Goal: Task Accomplishment & Management: Complete application form

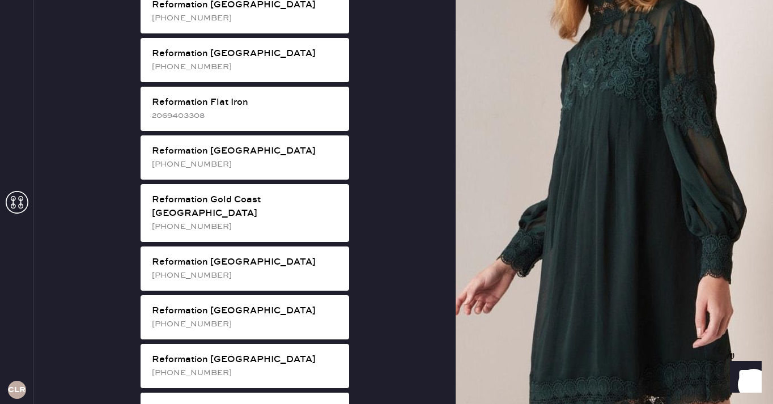
scroll to position [738, 0]
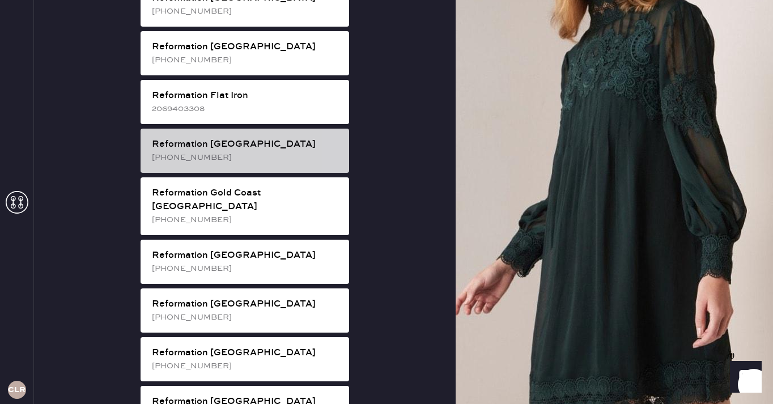
click at [248, 138] on div "Reformation [GEOGRAPHIC_DATA]" at bounding box center [246, 145] width 188 height 14
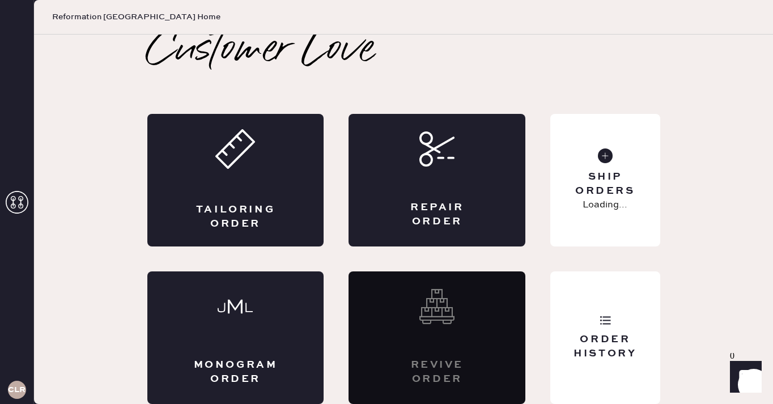
scroll to position [7, 0]
click at [257, 177] on div "Tailoring Order" at bounding box center [235, 180] width 177 height 133
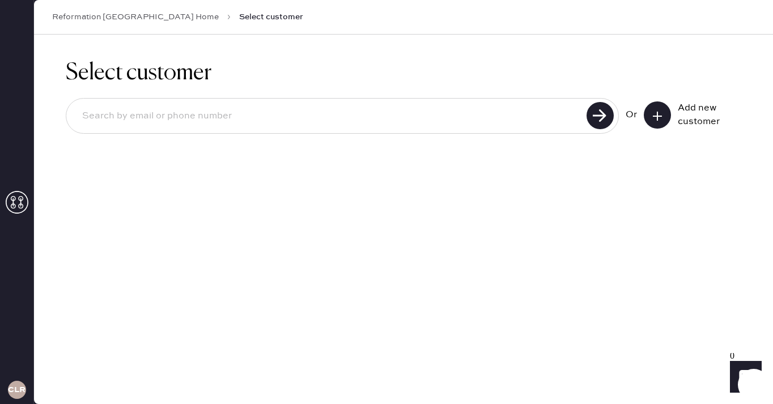
click at [662, 117] on icon at bounding box center [657, 116] width 11 height 11
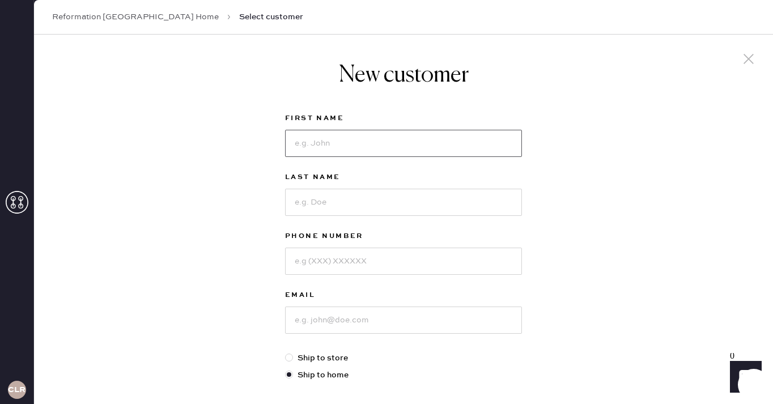
click at [422, 149] on input at bounding box center [403, 143] width 237 height 27
type input "cally"
type input "logan"
type input "8045250900"
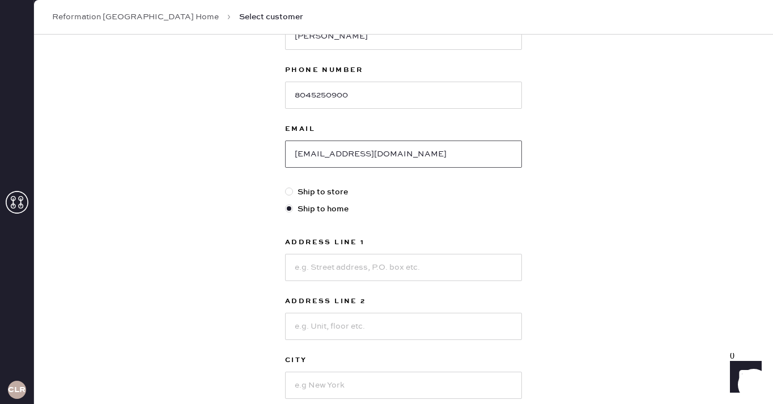
scroll to position [177, 0]
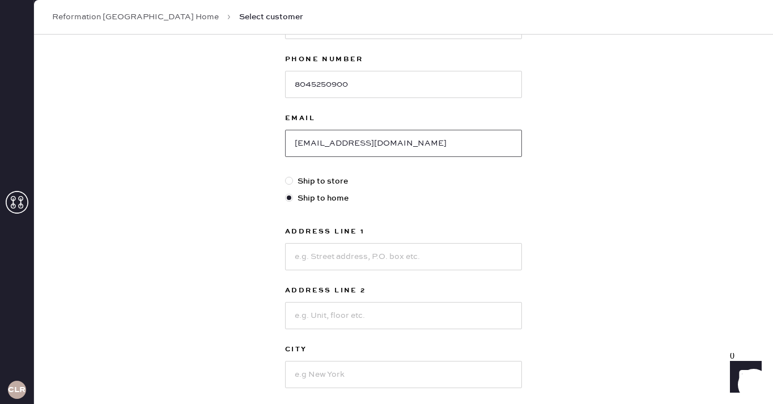
type input "callylogan92@gmail.com"
click at [343, 252] on input at bounding box center [403, 256] width 237 height 27
type input "11725 thaddeus dr"
type input "richmond"
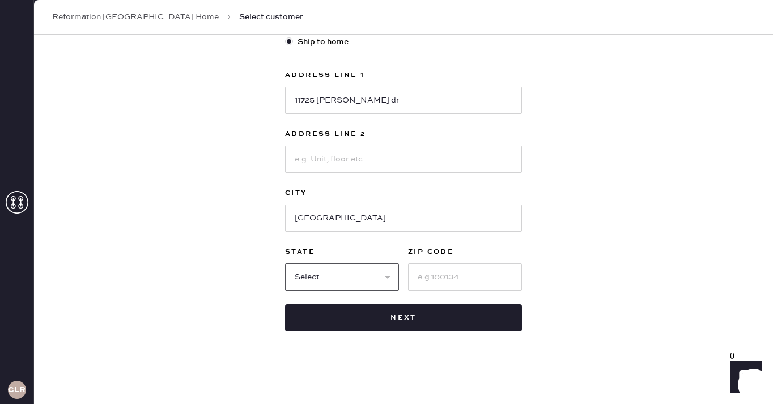
select select "VA"
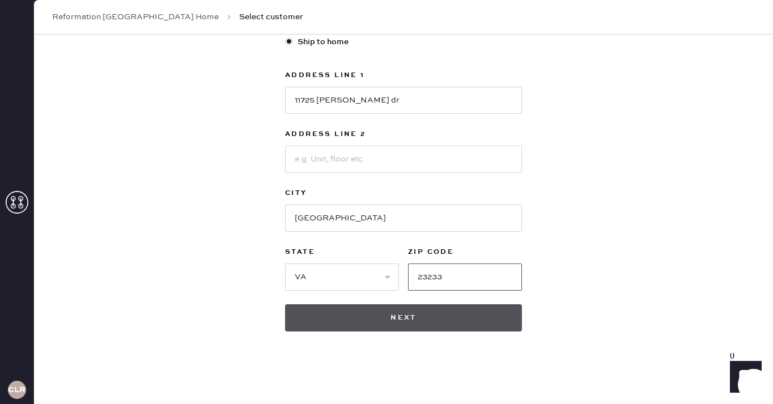
type input "23233"
click at [338, 312] on button "Next" at bounding box center [403, 317] width 237 height 27
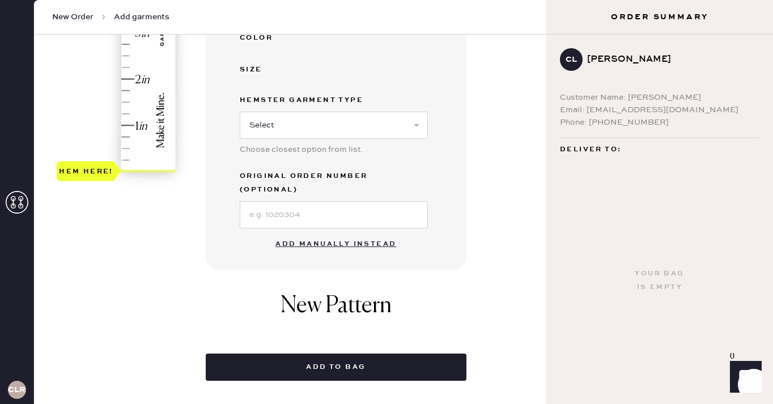
scroll to position [319, 0]
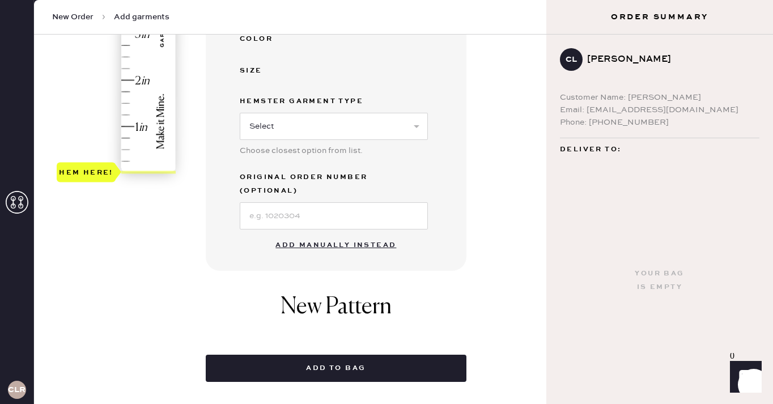
click at [334, 234] on button "Add manually instead" at bounding box center [336, 245] width 134 height 23
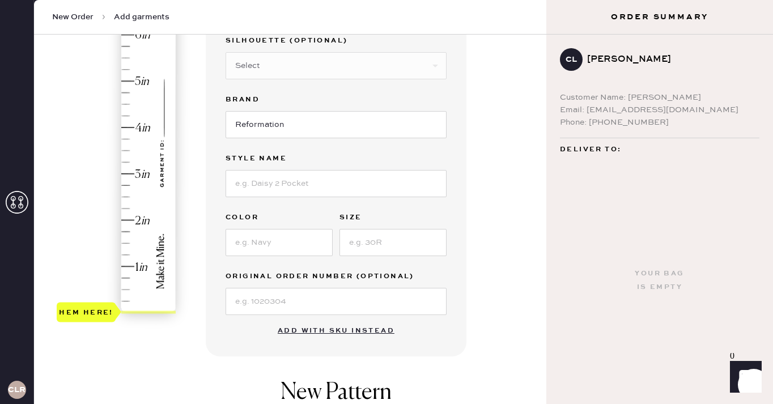
scroll to position [0, 0]
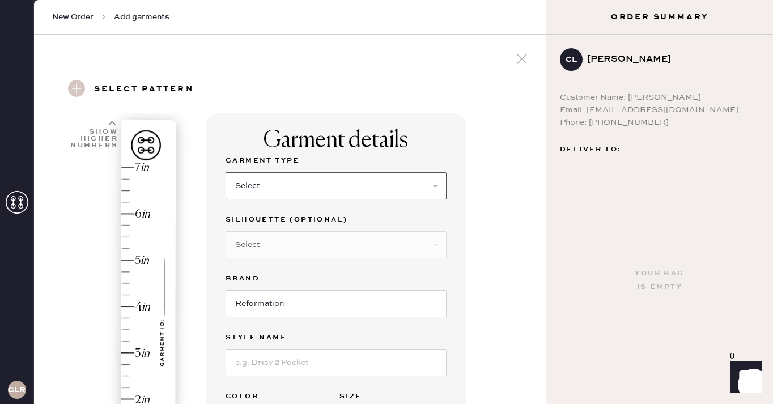
click at [274, 185] on select "Select Basic Skirt Jeans Leggings Pants Shorts Basic Sleeved Dress Basic Sleeve…" at bounding box center [336, 185] width 221 height 27
select select "13"
click at [311, 243] on select "Select Maxi Skirt Midi Skirt Mini Skirt Other" at bounding box center [336, 244] width 221 height 27
select select "21"
click at [309, 369] on input at bounding box center [336, 362] width 221 height 27
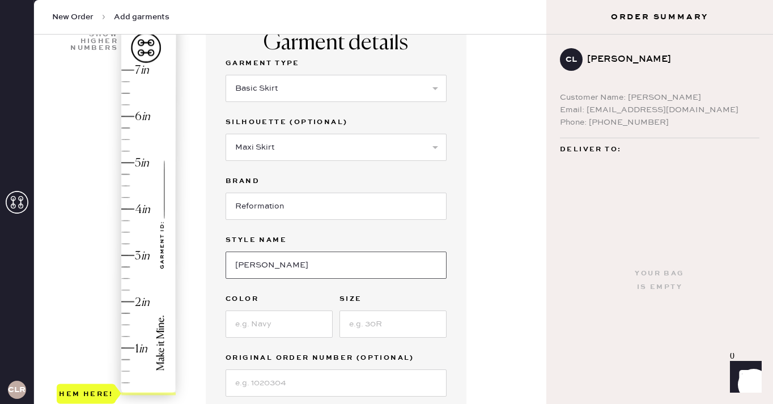
scroll to position [111, 0]
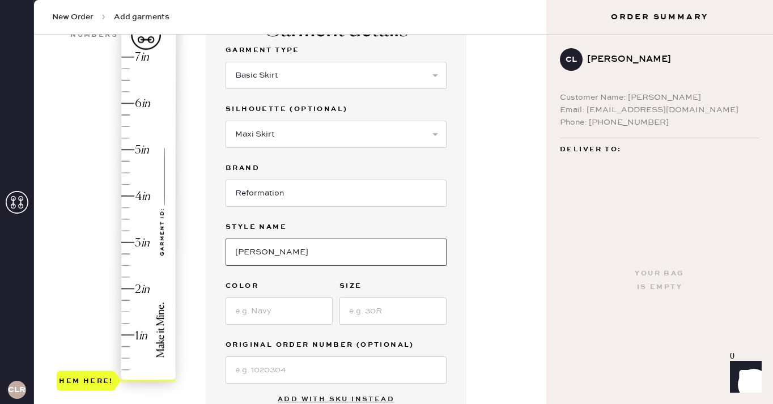
type input "Nancy Skirt"
click at [271, 321] on input at bounding box center [279, 311] width 107 height 27
type input "Dark Slate Check"
click at [369, 312] on input at bounding box center [392, 311] width 107 height 27
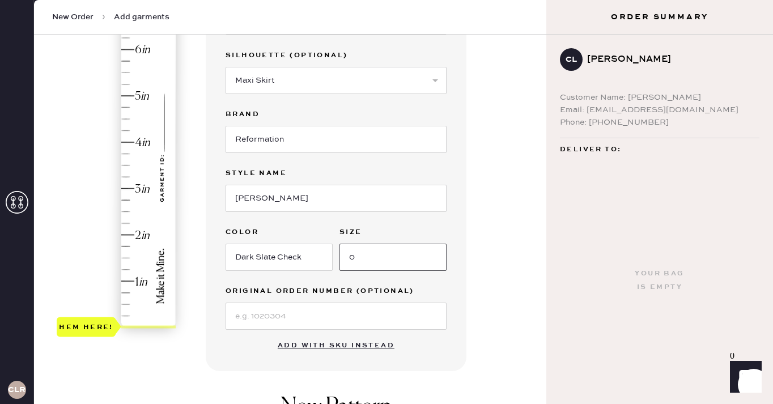
scroll to position [183, 0]
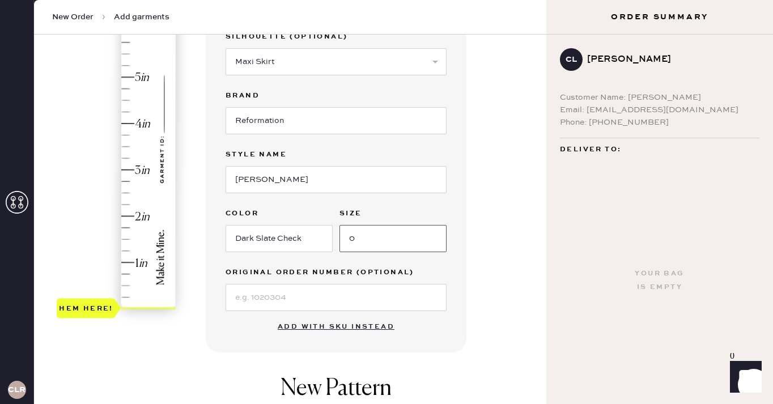
type input "0"
type input "1"
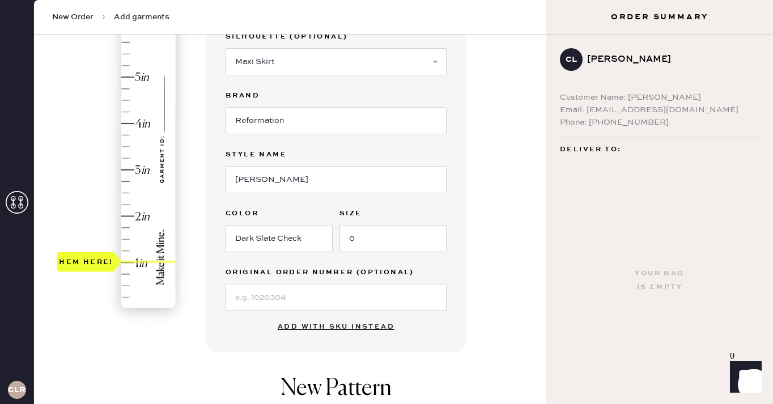
click at [128, 264] on div "Hem here!" at bounding box center [117, 147] width 121 height 334
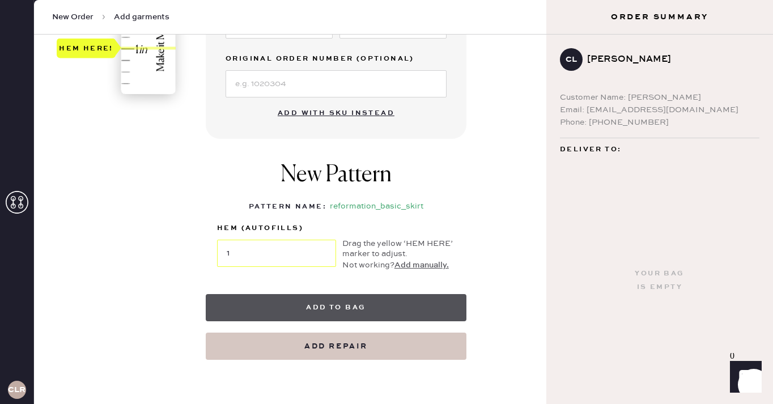
scroll to position [410, 0]
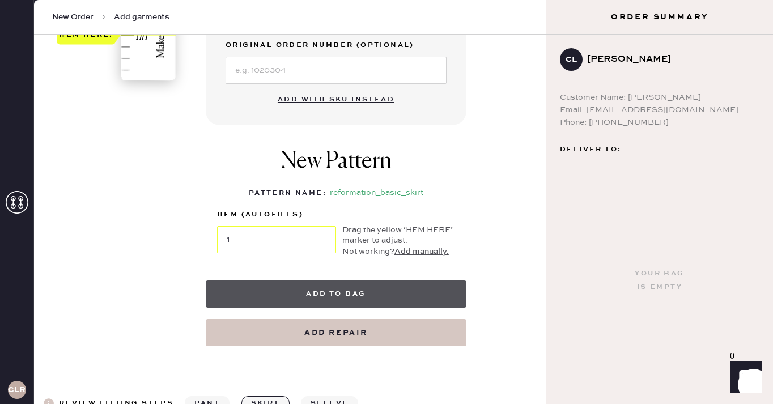
click at [307, 291] on button "Add to bag" at bounding box center [336, 294] width 261 height 27
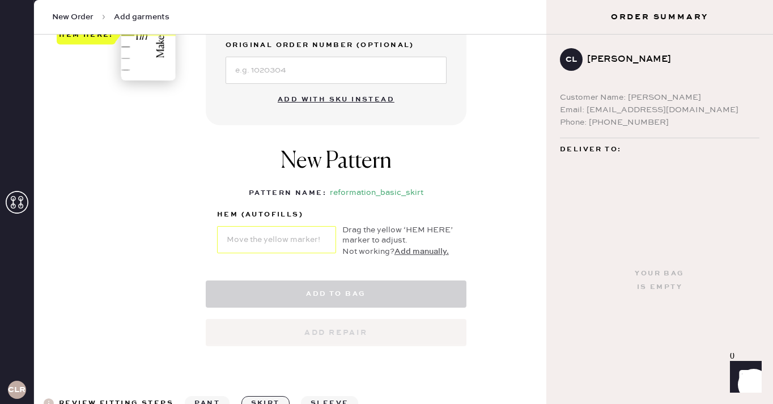
select select "13"
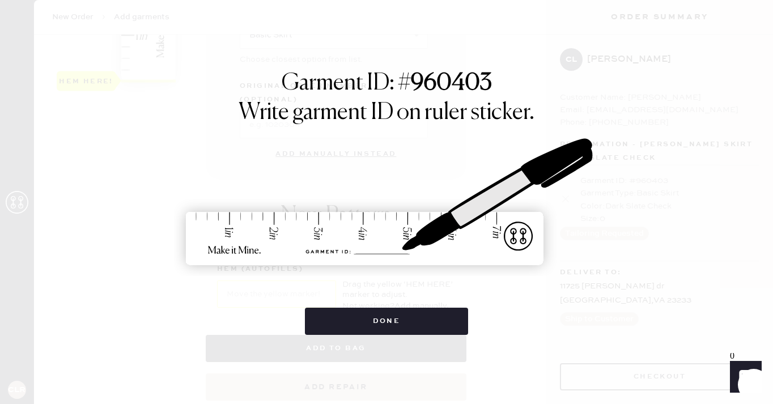
click at [373, 338] on div "Garment ID: # 960403 Write garment ID on ruler sticker. Done" at bounding box center [386, 202] width 773 height 404
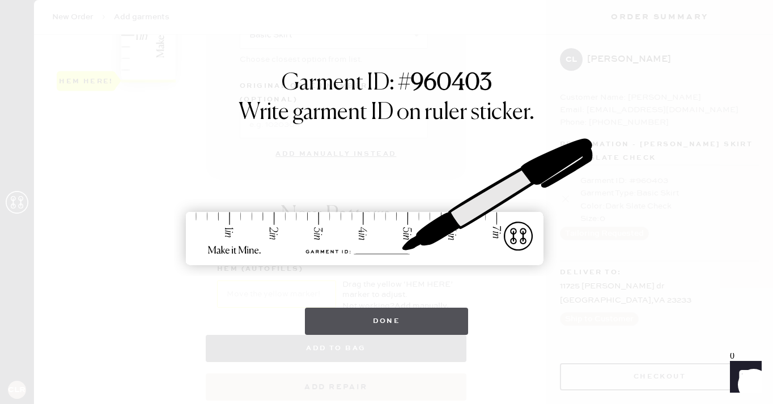
click at [368, 320] on button "Done" at bounding box center [387, 321] width 164 height 27
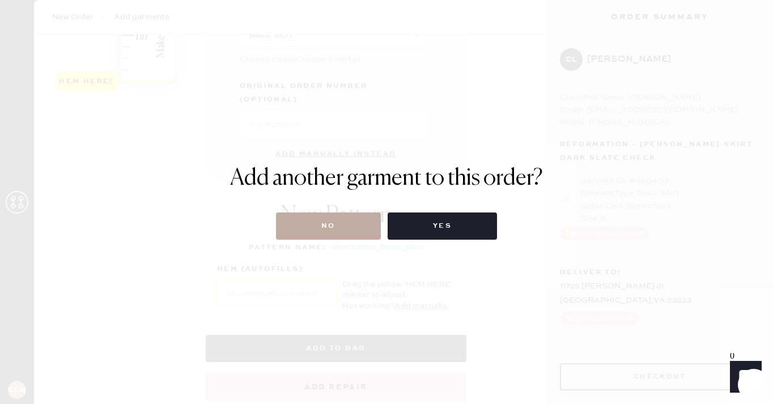
click at [308, 233] on button "No" at bounding box center [328, 226] width 105 height 27
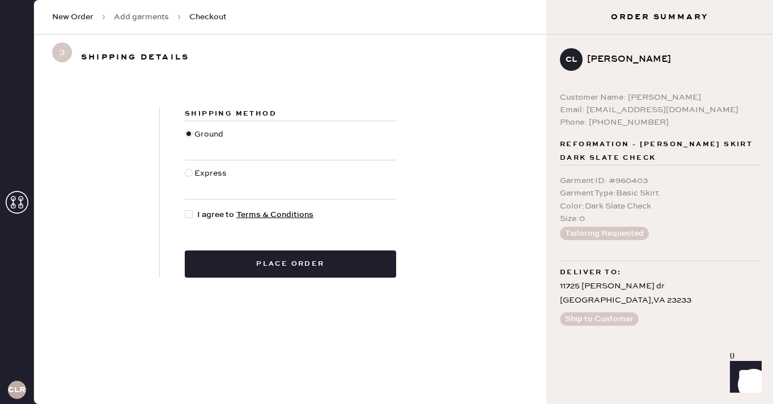
click at [210, 216] on span "I agree to Terms & Conditions" at bounding box center [255, 215] width 116 height 12
click at [185, 209] on input "I agree to Terms & Conditions" at bounding box center [185, 209] width 1 height 1
checkbox input "true"
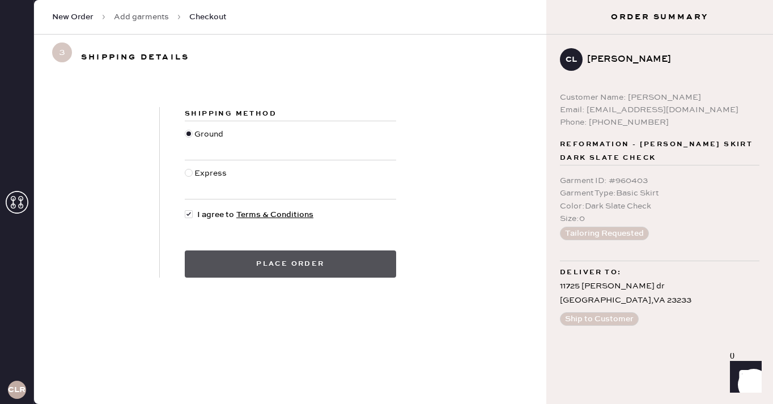
click at [256, 257] on button "Place order" at bounding box center [290, 263] width 211 height 27
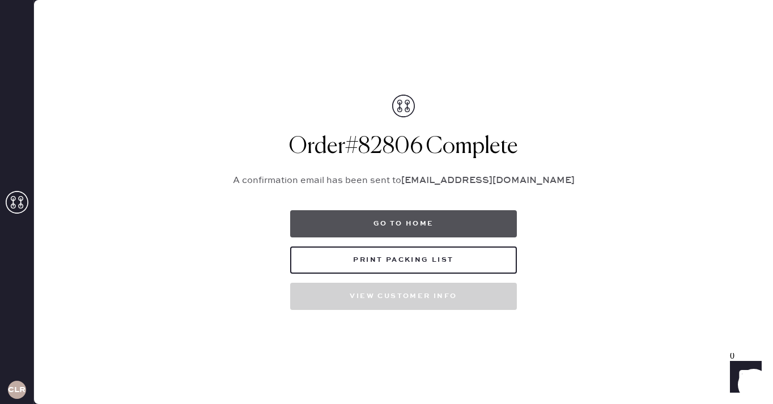
click at [386, 210] on button "Go to home" at bounding box center [403, 223] width 227 height 27
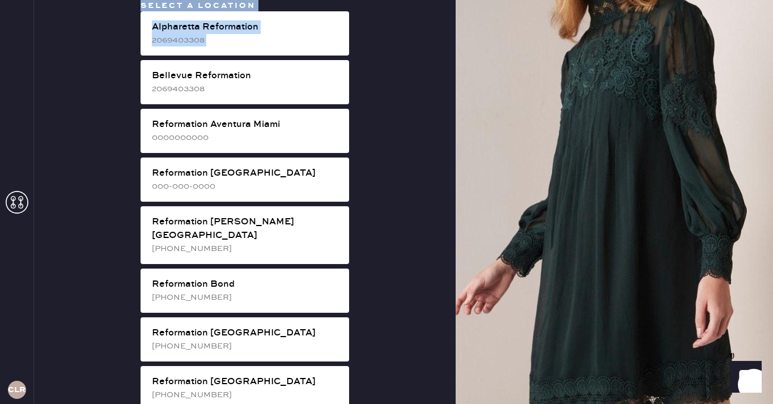
drag, startPoint x: 108, startPoint y: 74, endPoint x: 55, endPoint y: -11, distance: 99.5
click at [55, 0] on html "Layer 1 Layer 1 CLR Select a location Alpharetta Reformation 2069403308 Bellevu…" at bounding box center [386, 202] width 773 height 404
